Goal: Information Seeking & Learning: Learn about a topic

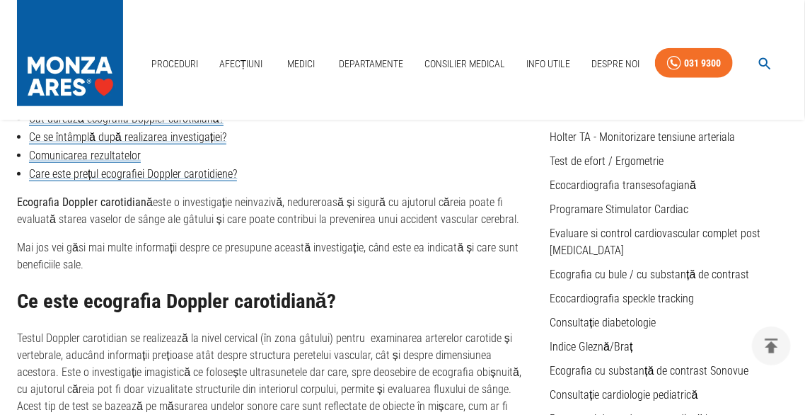
scroll to position [510, 0]
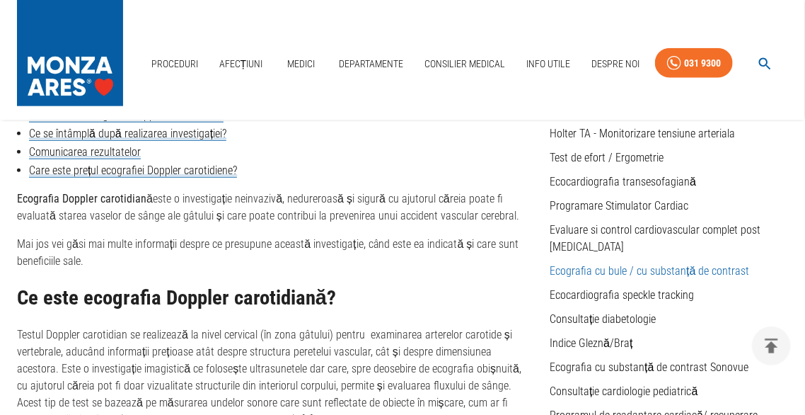
click at [721, 264] on link "Ecografia cu bule / cu substanță de contrast" at bounding box center [650, 270] width 200 height 13
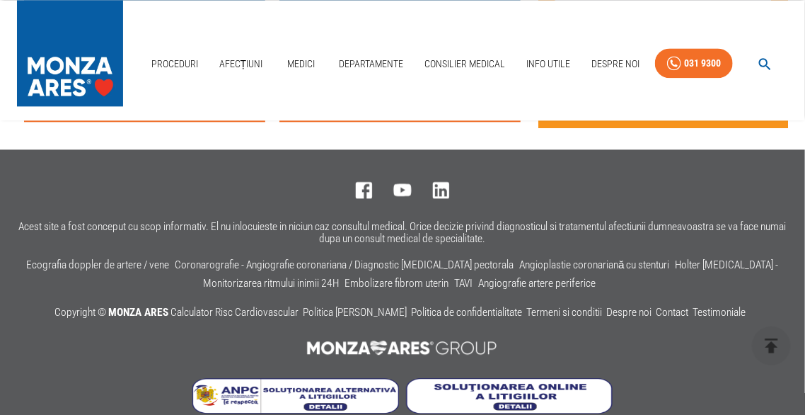
scroll to position [3211, 0]
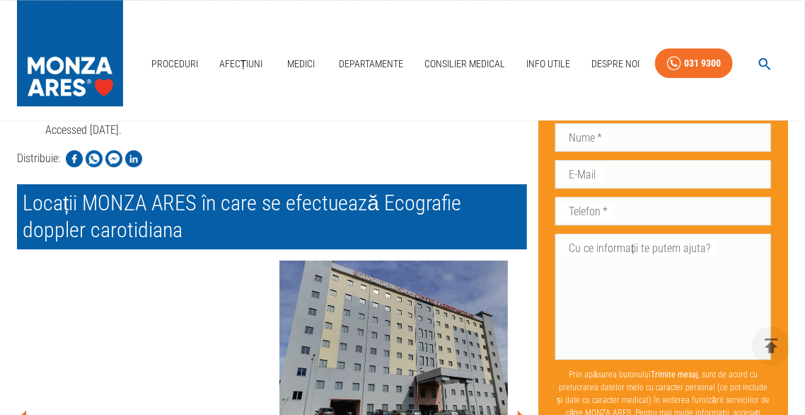
scroll to position [3624, 0]
